Goal: Go to known website: Access a specific website the user already knows

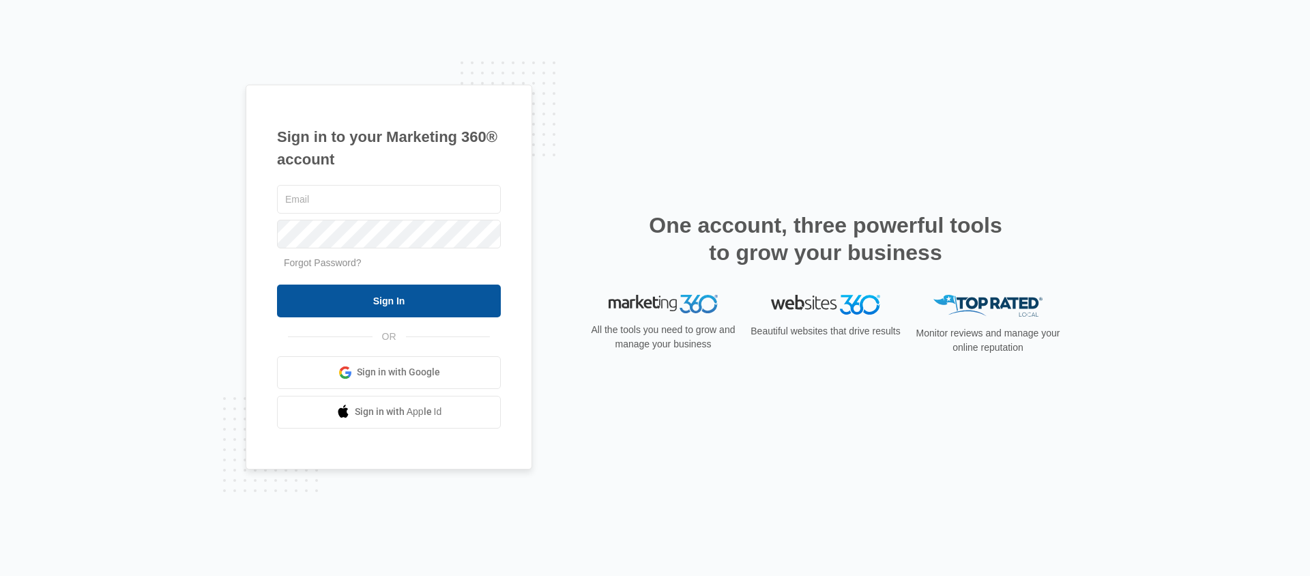
type input "[EMAIL_ADDRESS][DOMAIN_NAME]"
click at [418, 301] on input "Sign In" at bounding box center [389, 300] width 224 height 33
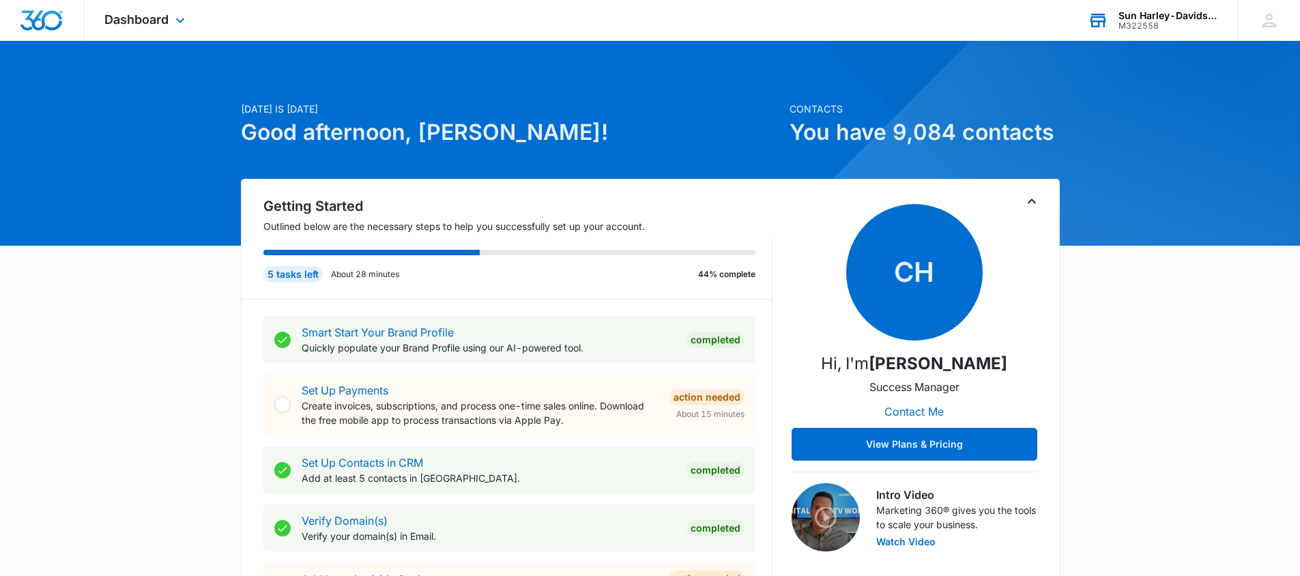
click at [1137, 23] on div "M322558" at bounding box center [1168, 26] width 100 height 10
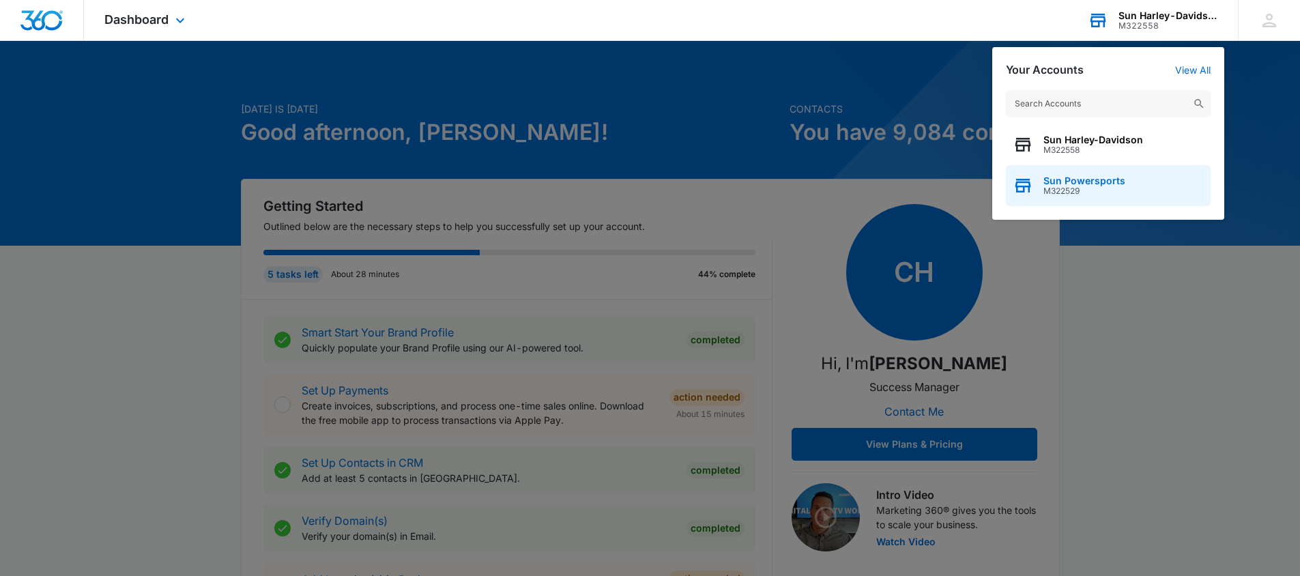
click at [1080, 169] on div "Sun Powersports M322529" at bounding box center [1108, 185] width 205 height 41
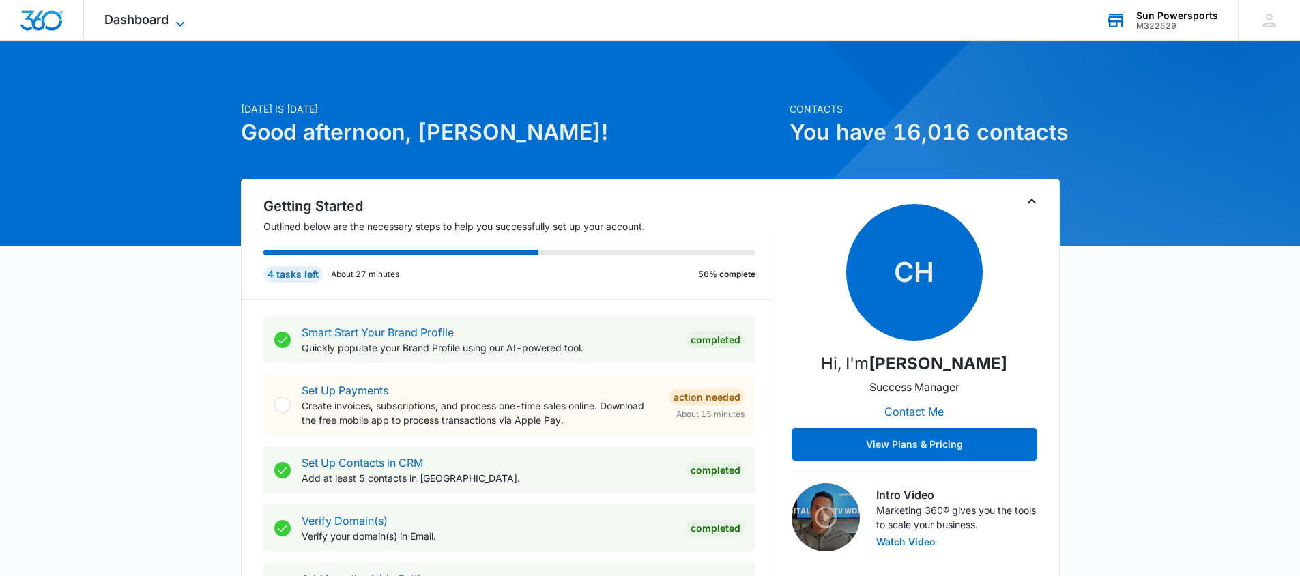
click at [153, 22] on span "Dashboard" at bounding box center [136, 19] width 64 height 14
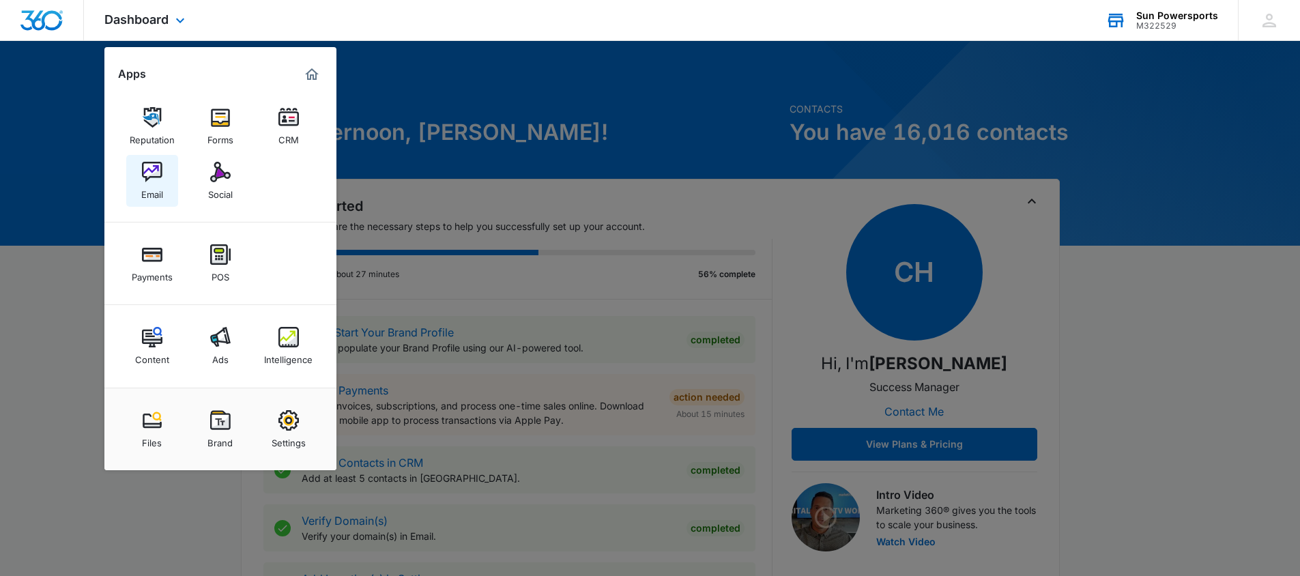
click at [151, 171] on img at bounding box center [152, 172] width 20 height 20
